Goal: Task Accomplishment & Management: Complete application form

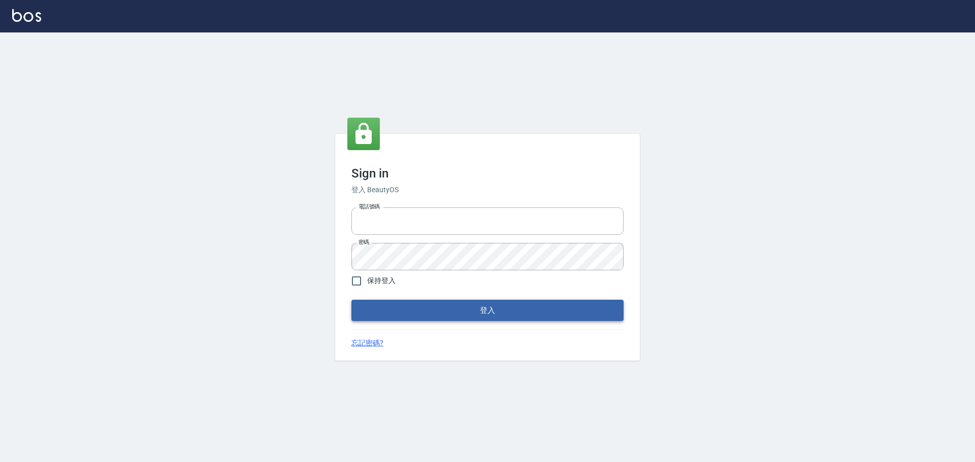
type input "25153595"
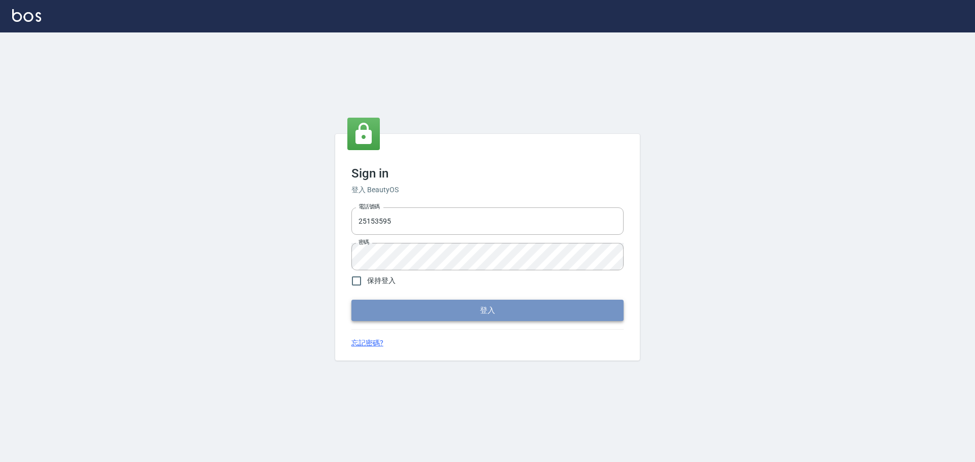
click at [459, 306] on button "登入" at bounding box center [487, 310] width 272 height 21
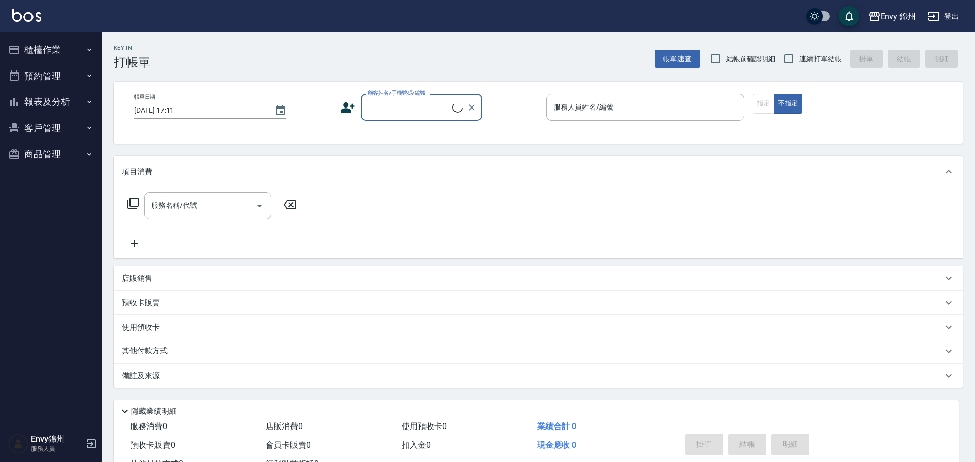
click at [43, 54] on button "櫃檯作業" at bounding box center [50, 50] width 93 height 26
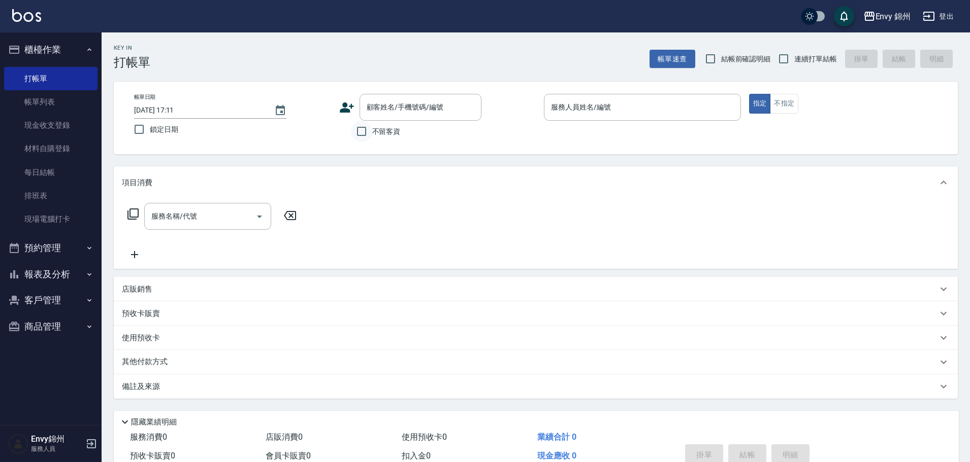
click at [363, 133] on input "不留客資" at bounding box center [361, 131] width 21 height 21
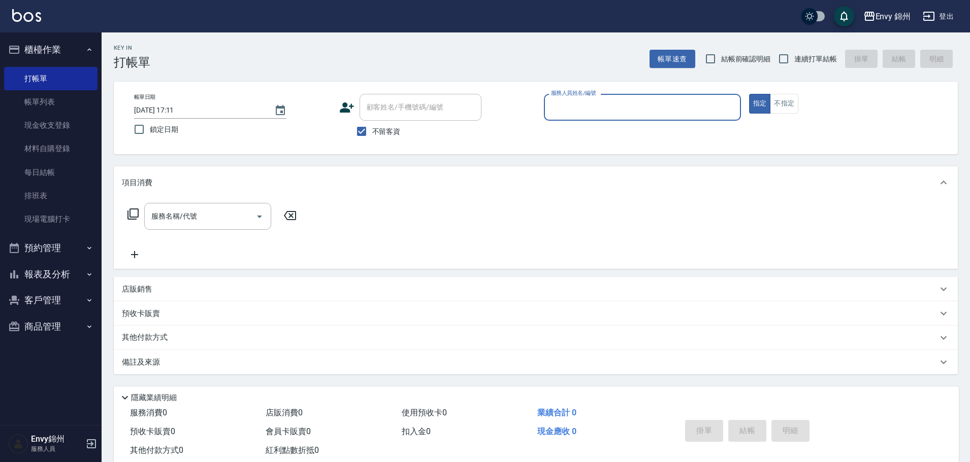
click at [578, 105] on input "服務人員姓名/編號" at bounding box center [642, 107] width 188 height 18
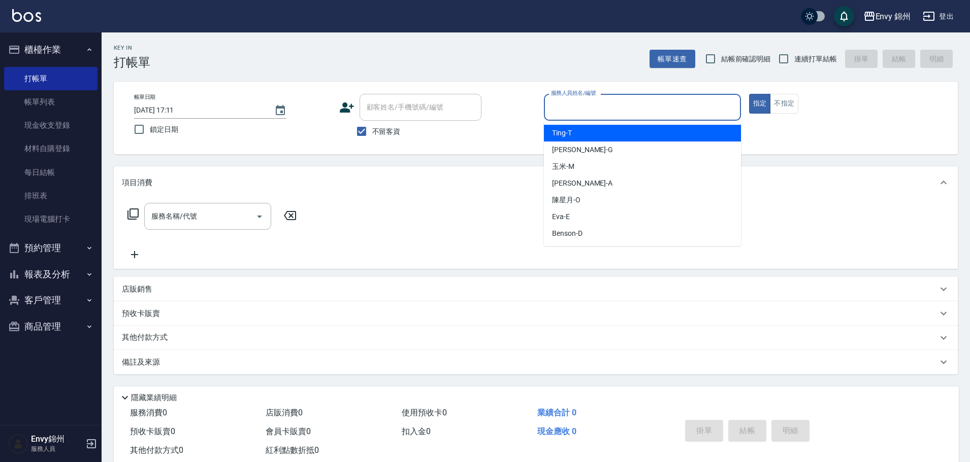
click at [397, 130] on span "不留客資" at bounding box center [386, 131] width 28 height 11
click at [372, 130] on input "不留客資" at bounding box center [361, 131] width 21 height 21
checkbox input "false"
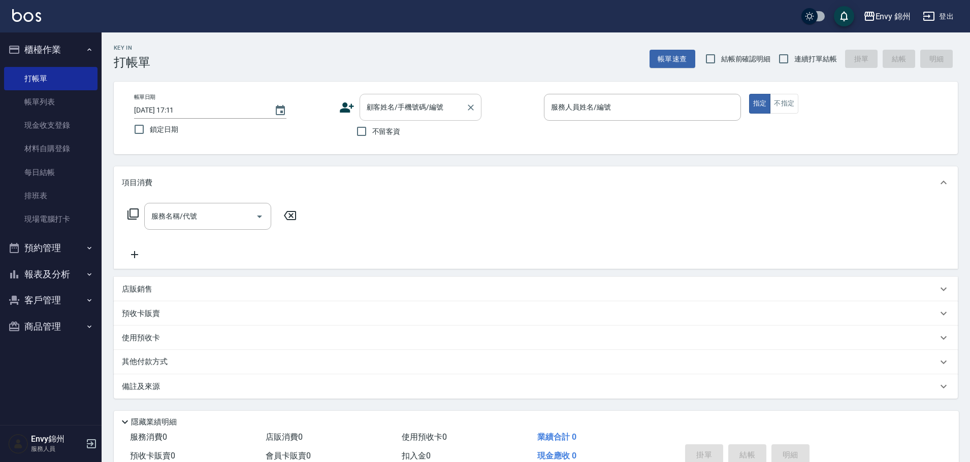
click at [394, 109] on div "顧客姓名/手機號碼/編號 顧客姓名/手機號碼/編號" at bounding box center [420, 107] width 122 height 27
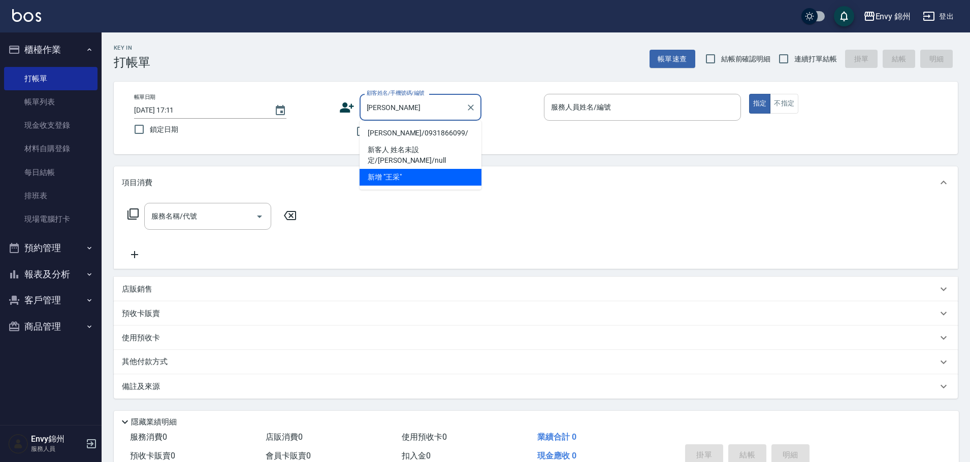
click at [398, 134] on li "[PERSON_NAME]/0931866099/" at bounding box center [420, 133] width 122 height 17
type input "[PERSON_NAME]/0931866099/"
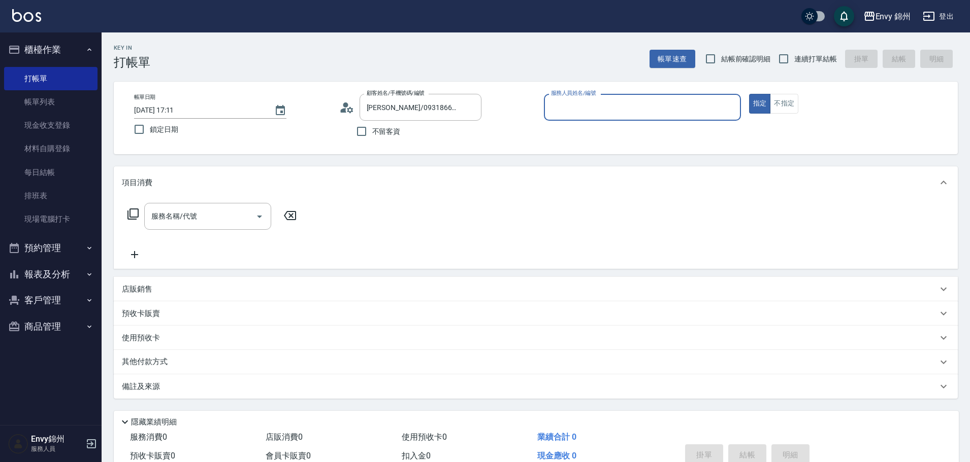
type input "[PERSON_NAME]-A"
click at [207, 218] on input "服務名稱/代號" at bounding box center [200, 217] width 103 height 18
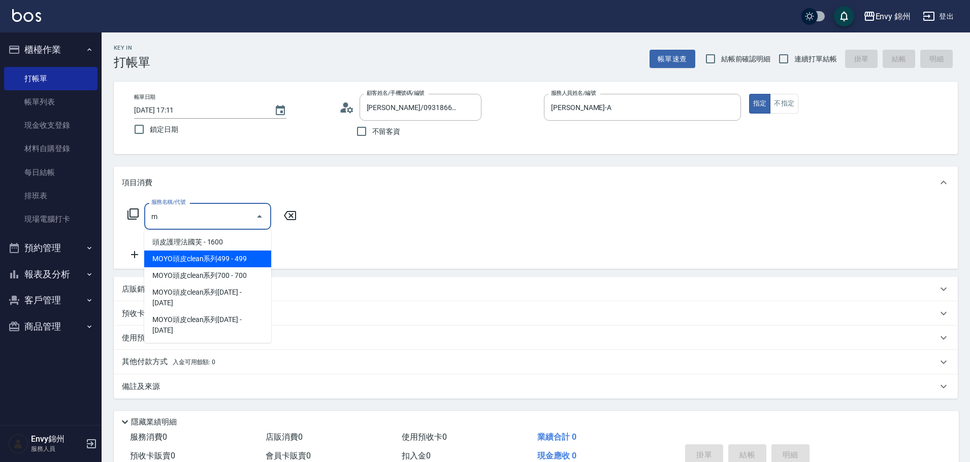
click at [209, 258] on span "MOYO頭皮clean系列499 - 499" at bounding box center [207, 259] width 127 height 17
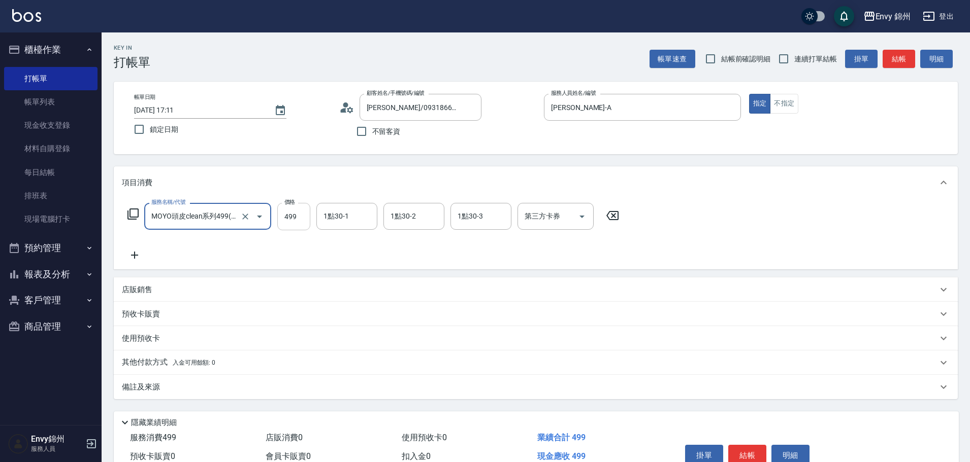
type input "MOYO頭皮clean系列499(405)"
click at [292, 211] on input "499" at bounding box center [293, 216] width 33 height 27
type input "699"
click at [318, 380] on div "備註及來源" at bounding box center [536, 387] width 844 height 24
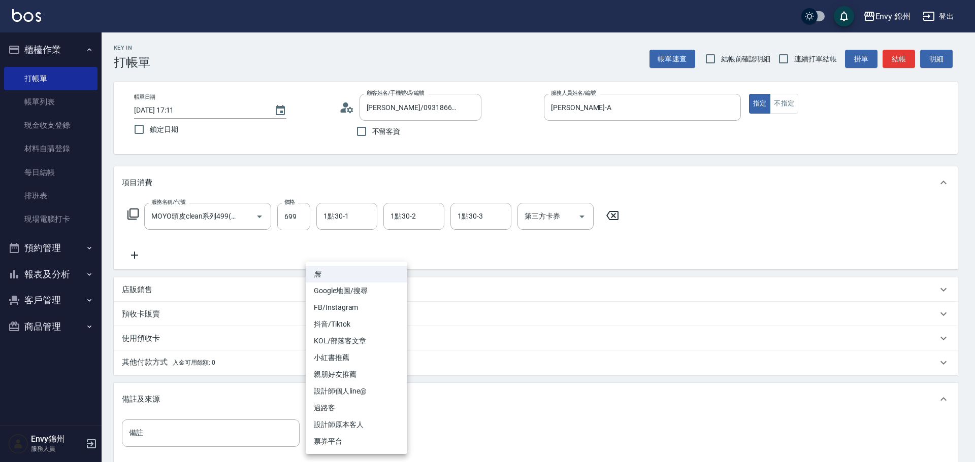
drag, startPoint x: 355, startPoint y: 427, endPoint x: 361, endPoint y: 424, distance: 6.4
click at [355, 427] on body "Envy 錦州 登出 櫃檯作業 打帳單 帳單列表 現金收支登錄 材料自購登錄 每日結帳 排班表 現場電腦打卡 預約管理 預約管理 單日預約紀錄 單週預約紀錄 …" at bounding box center [487, 289] width 975 height 578
click at [363, 420] on li "設計師原本客人" at bounding box center [357, 425] width 102 height 17
type input "設計師原本客人"
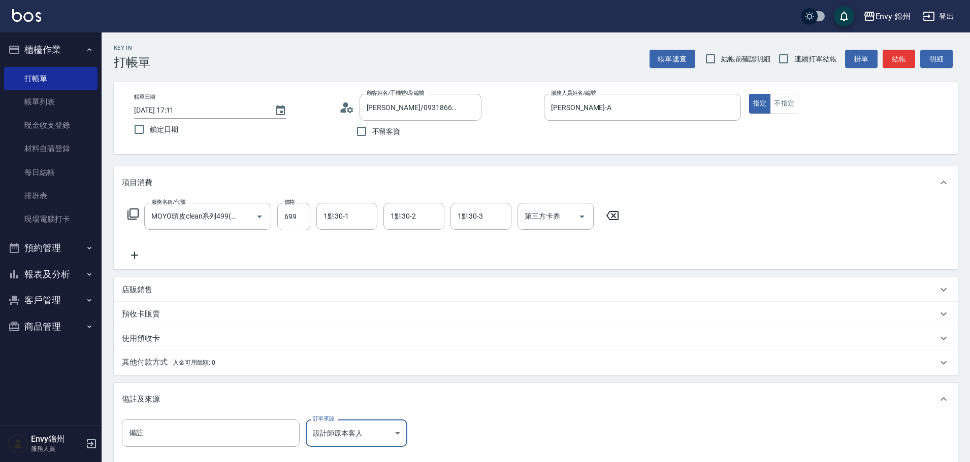
scroll to position [120, 0]
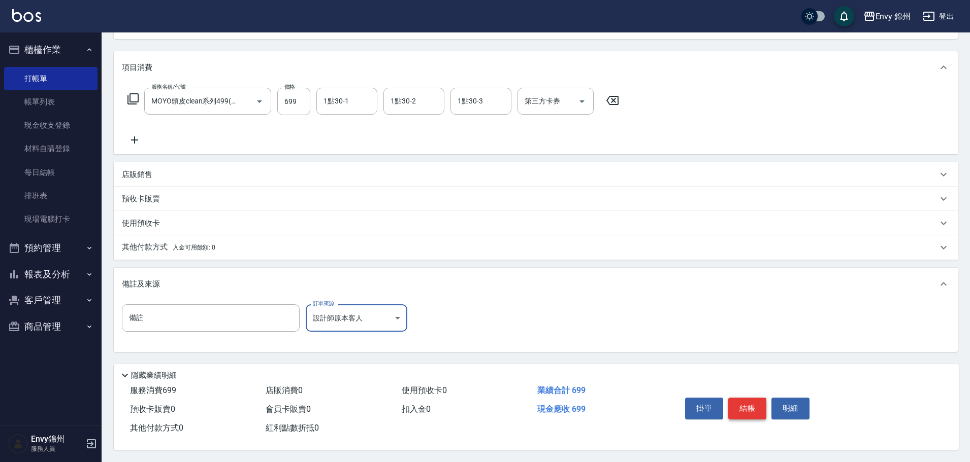
click at [742, 400] on button "結帳" at bounding box center [747, 408] width 38 height 21
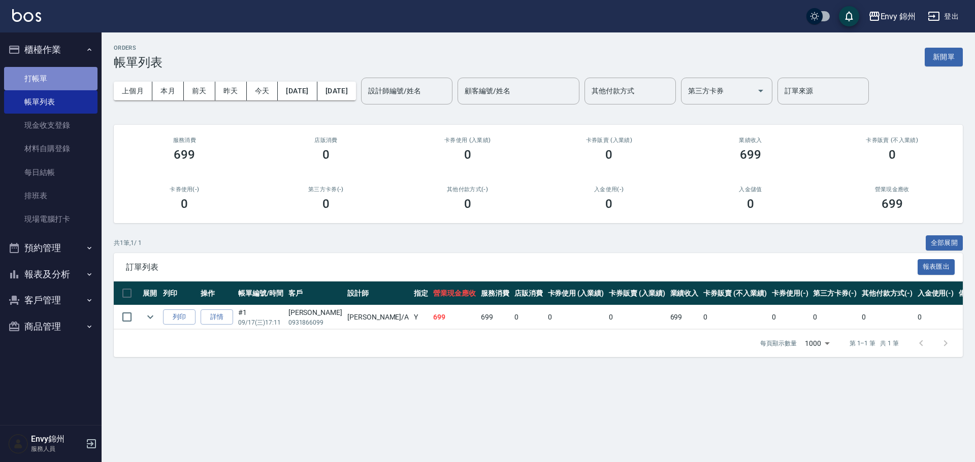
click at [30, 77] on link "打帳單" at bounding box center [50, 78] width 93 height 23
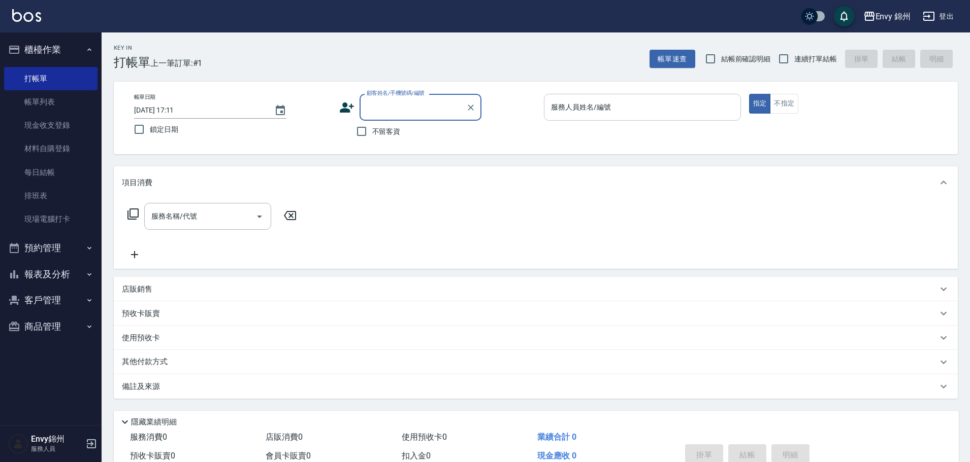
click at [603, 103] on div "服務人員姓名/編號 服務人員姓名/編號" at bounding box center [642, 107] width 197 height 27
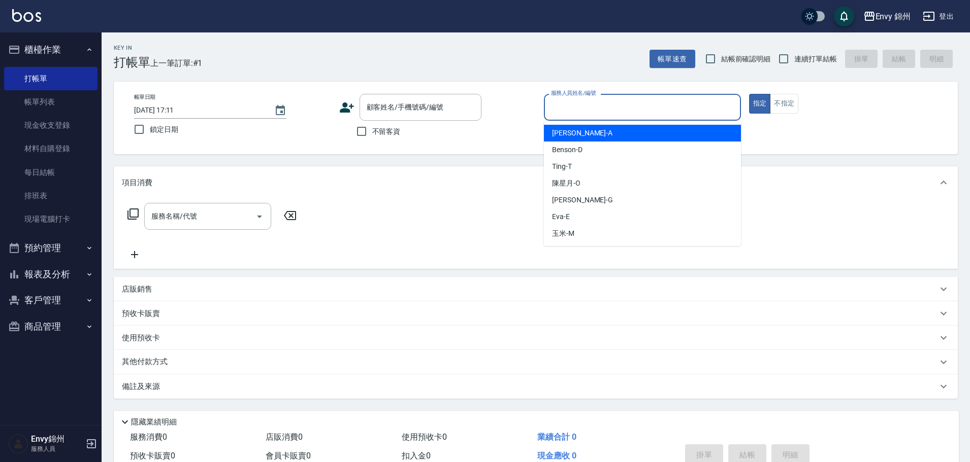
click at [590, 131] on div "[PERSON_NAME] -A" at bounding box center [642, 133] width 197 height 17
type input "[PERSON_NAME]-A"
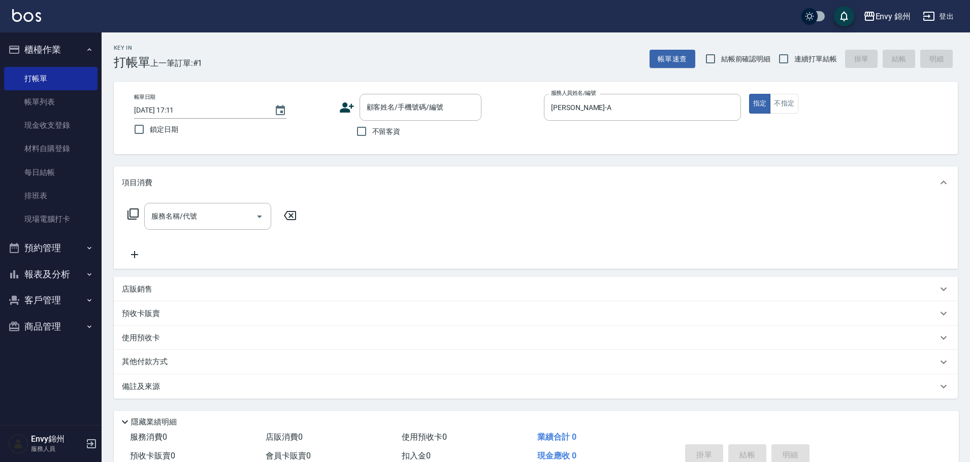
click at [394, 137] on span "不留客資" at bounding box center [386, 131] width 28 height 11
click at [372, 137] on input "不留客資" at bounding box center [361, 131] width 21 height 21
checkbox input "true"
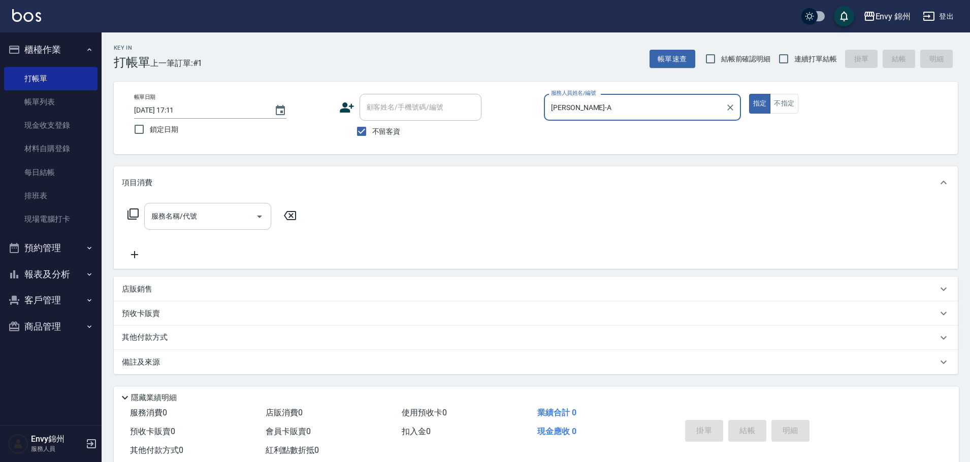
click at [185, 221] on input "服務名稱/代號" at bounding box center [200, 217] width 103 height 18
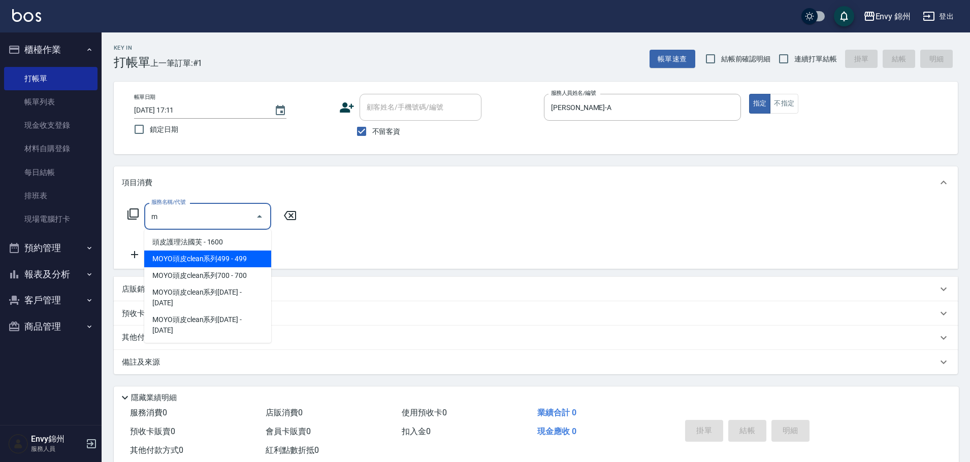
click at [226, 258] on span "MOYO頭皮clean系列499 - 499" at bounding box center [207, 259] width 127 height 17
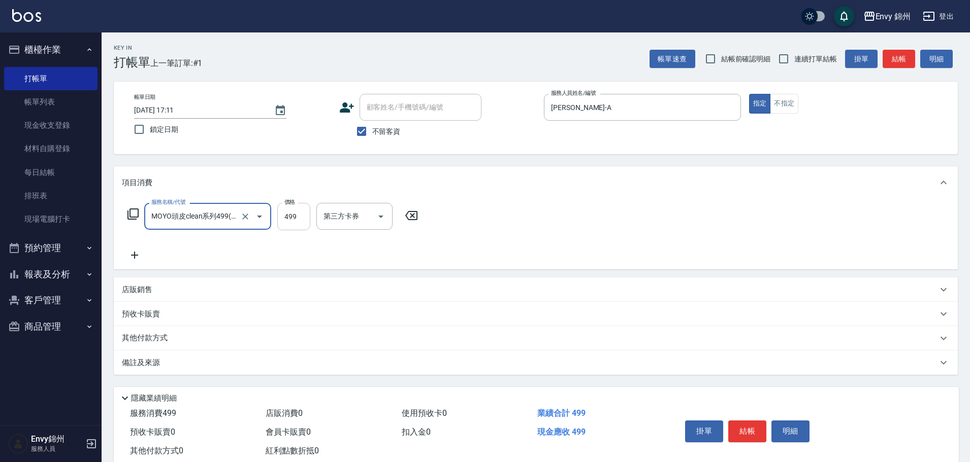
type input "MOYO頭皮clean系列499(405)"
click at [281, 222] on input "499" at bounding box center [293, 216] width 33 height 27
type input "599"
click at [354, 213] on input "1點30-1" at bounding box center [347, 217] width 52 height 18
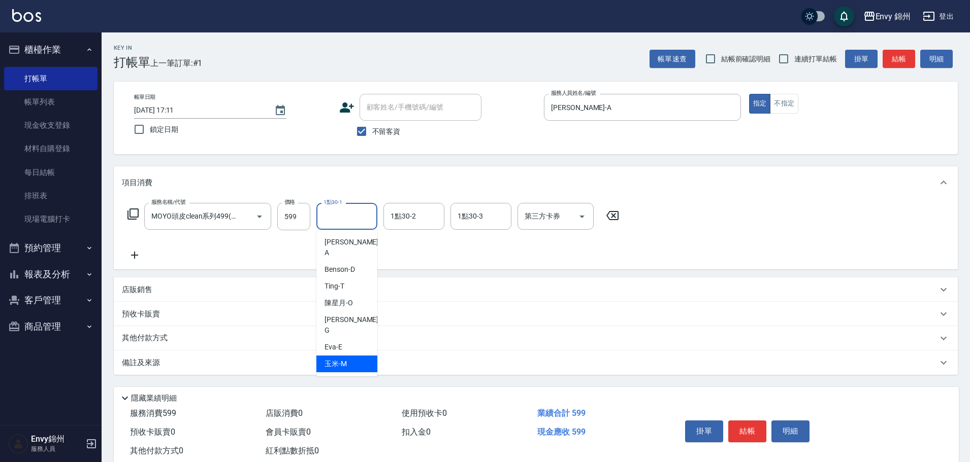
click at [355, 356] on div "玉米 -M" at bounding box center [346, 364] width 61 height 17
type input "玉米-M"
click at [367, 214] on icon "Clear" at bounding box center [366, 217] width 10 height 10
click at [272, 369] on div "備註及來源" at bounding box center [536, 363] width 844 height 24
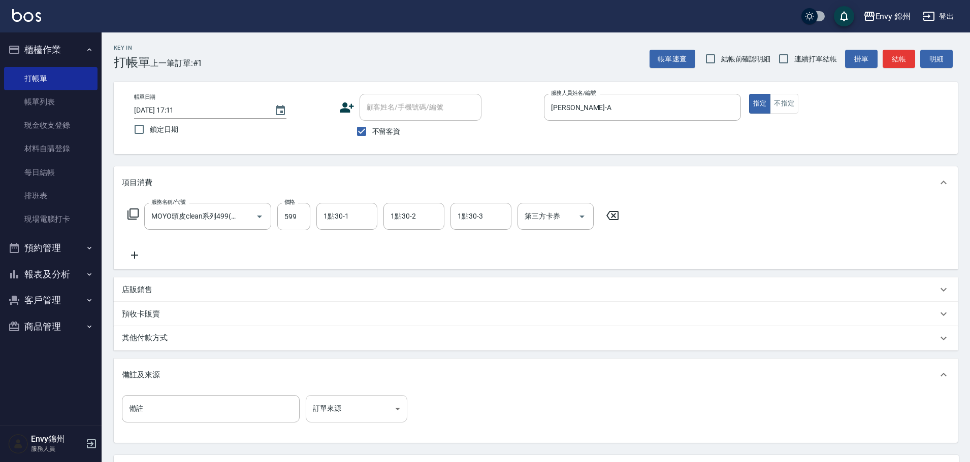
click at [377, 408] on body "Envy 錦州 登出 櫃檯作業 打帳單 帳單列表 現金收支登錄 材料自購登錄 每日結帳 排班表 現場電腦打卡 預約管理 預約管理 單日預約紀錄 單週預約紀錄 …" at bounding box center [485, 276] width 970 height 553
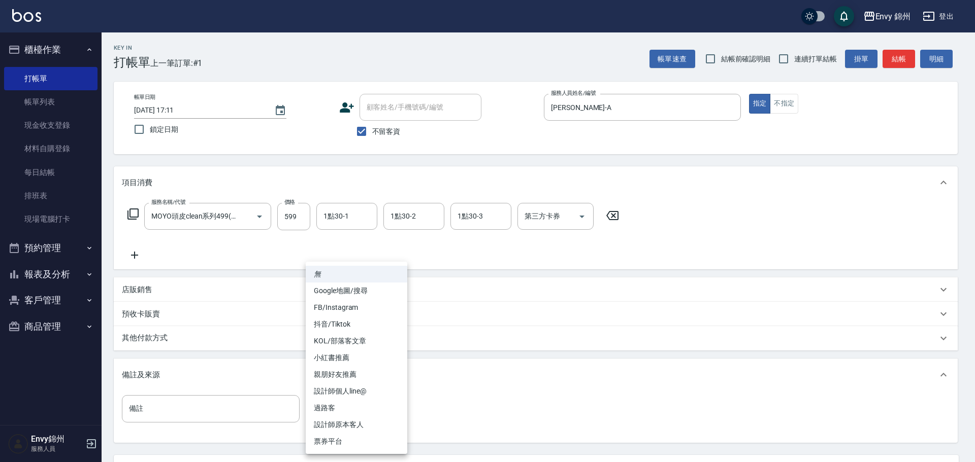
click at [377, 428] on li "設計師原本客人" at bounding box center [357, 425] width 102 height 17
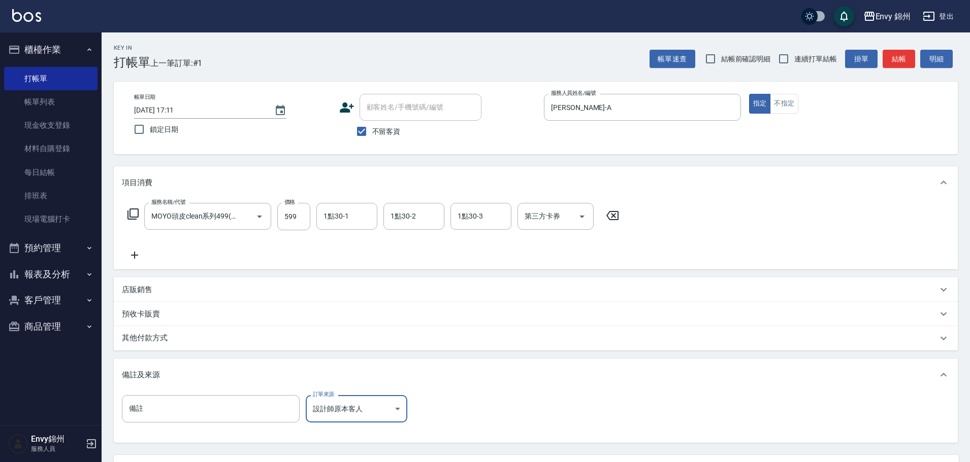
scroll to position [95, 0]
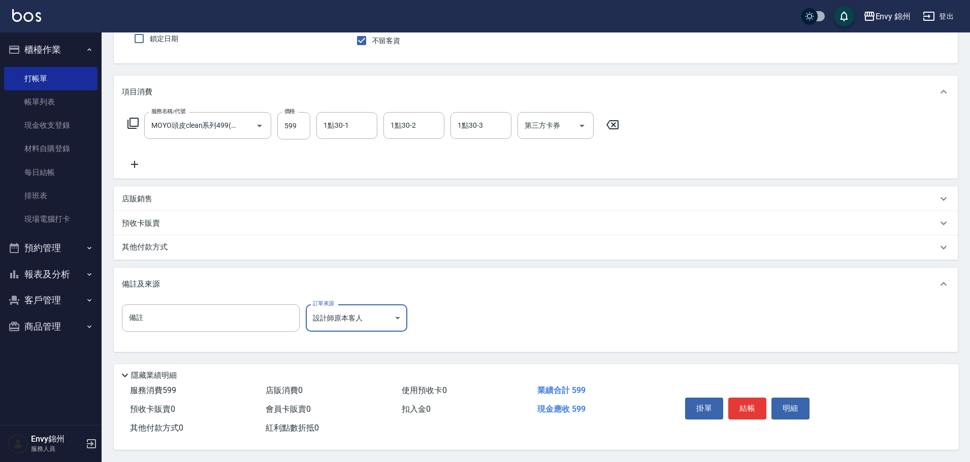
click at [354, 318] on body "Envy 錦州 登出 櫃檯作業 打帳單 帳單列表 現金收支登錄 材料自購登錄 每日結帳 排班表 現場電腦打卡 預約管理 預約管理 單日預約紀錄 單週預約紀錄 …" at bounding box center [485, 185] width 970 height 553
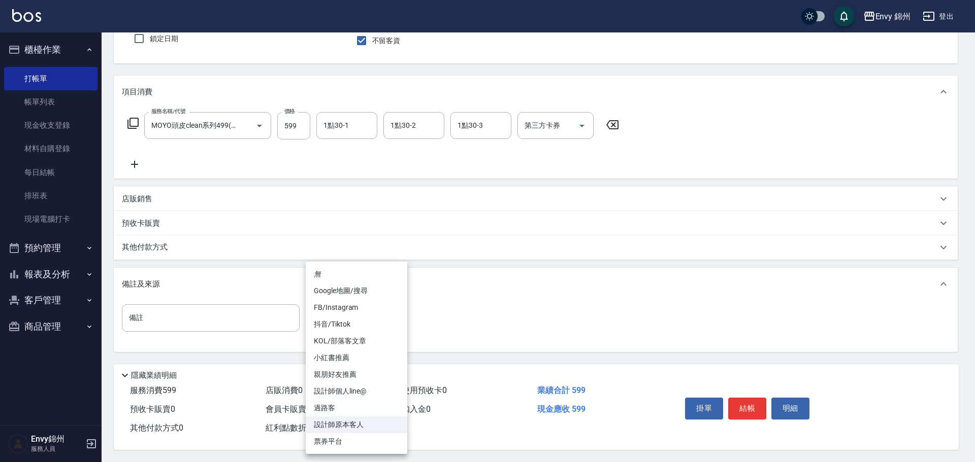
click at [369, 410] on li "過路客" at bounding box center [357, 408] width 102 height 17
type input "過路客"
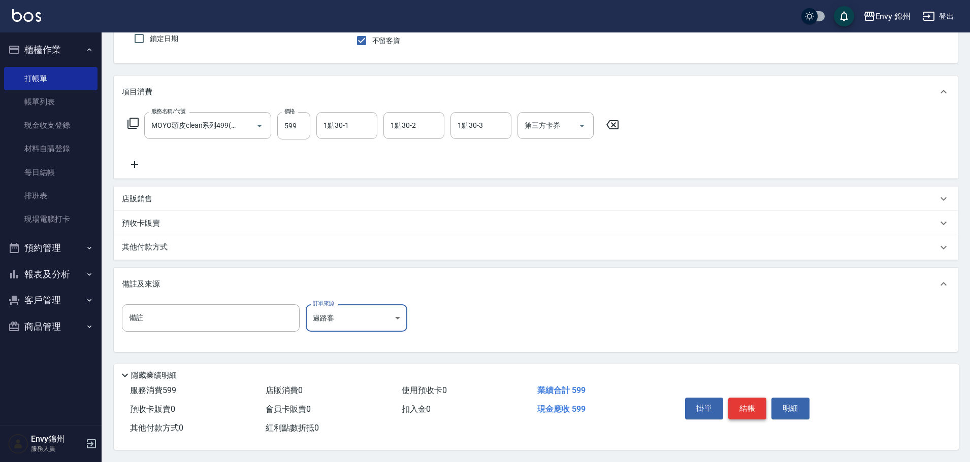
click at [741, 403] on button "結帳" at bounding box center [747, 408] width 38 height 21
